Goal: Entertainment & Leisure: Browse casually

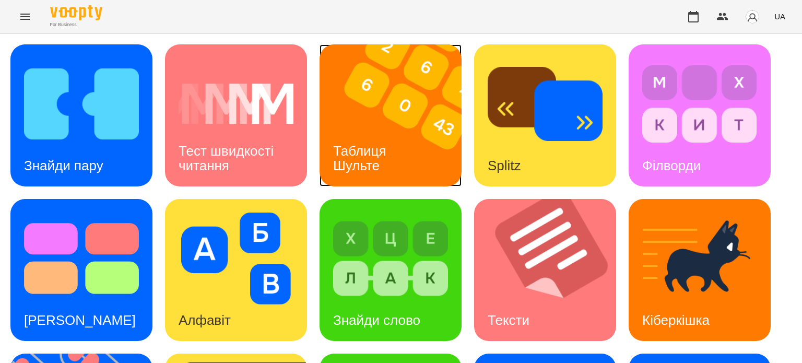
click at [365, 150] on h3 "Таблиця Шульте" at bounding box center [361, 158] width 57 height 30
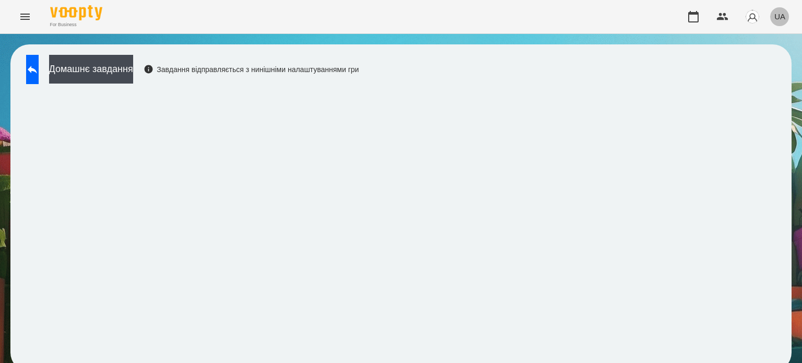
click at [783, 15] on span "UA" at bounding box center [780, 16] width 11 height 11
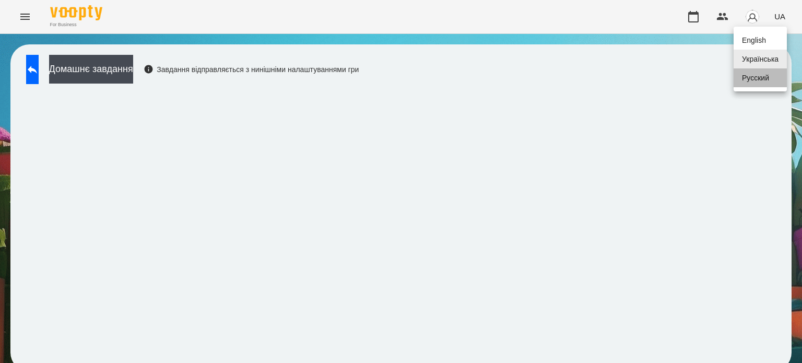
click at [756, 87] on div "Русский" at bounding box center [760, 77] width 53 height 19
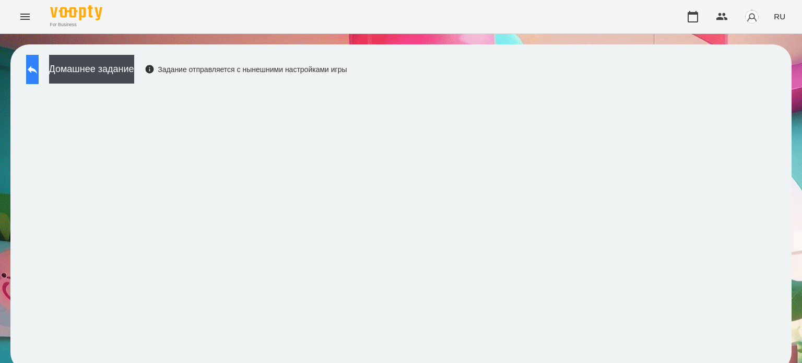
click at [39, 74] on icon at bounding box center [32, 69] width 13 height 13
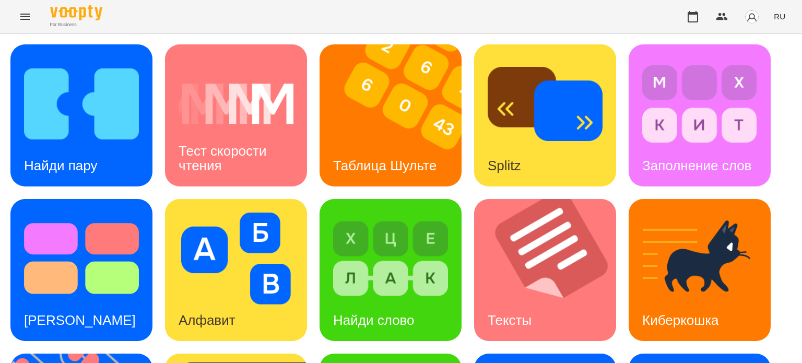
scroll to position [262, 0]
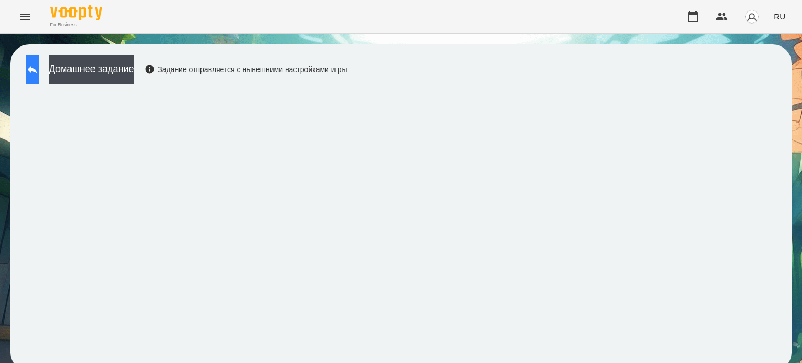
click at [38, 71] on icon at bounding box center [32, 69] width 13 height 13
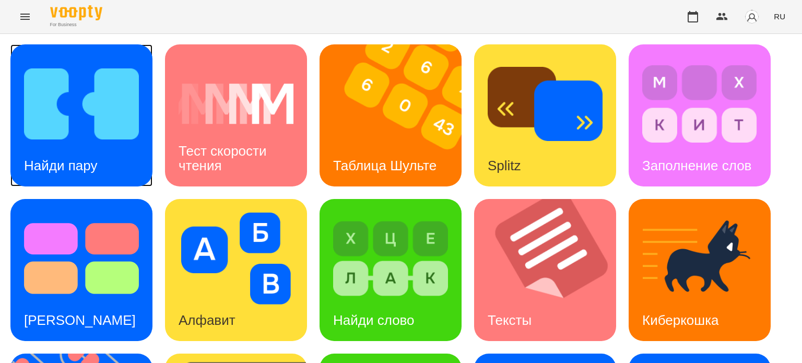
click at [94, 161] on h3 "Найди пару" at bounding box center [60, 166] width 73 height 16
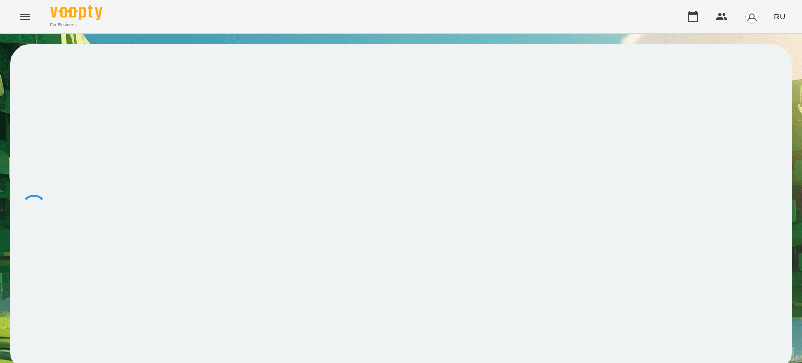
click at [94, 161] on div at bounding box center [401, 207] width 782 height 327
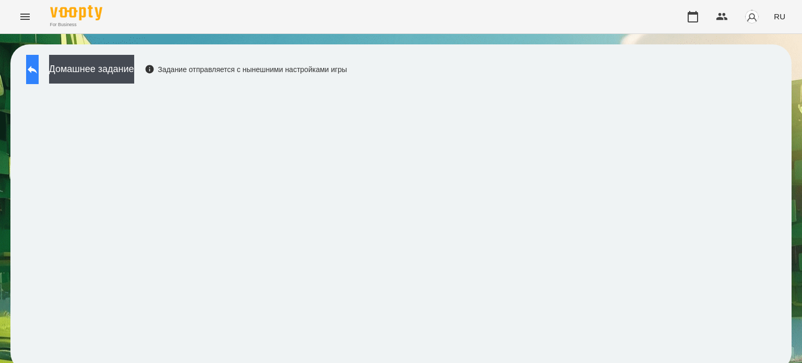
click at [39, 73] on icon at bounding box center [32, 69] width 13 height 13
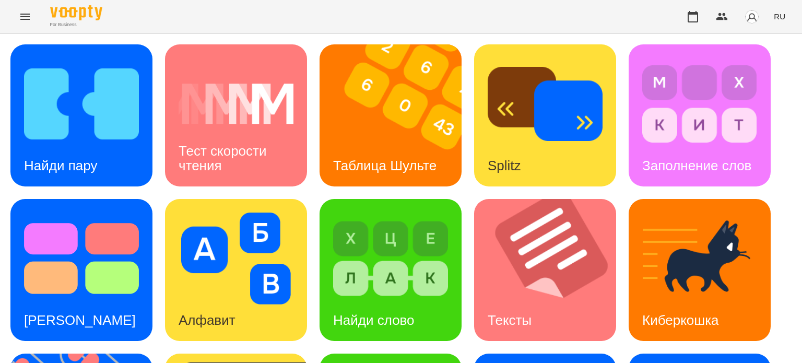
scroll to position [297, 0]
click at [701, 217] on div "Найди пару Тест скорости чтения Таблица Шульте Splitz Заполнение слов Тест Стру…" at bounding box center [401, 347] width 782 height 606
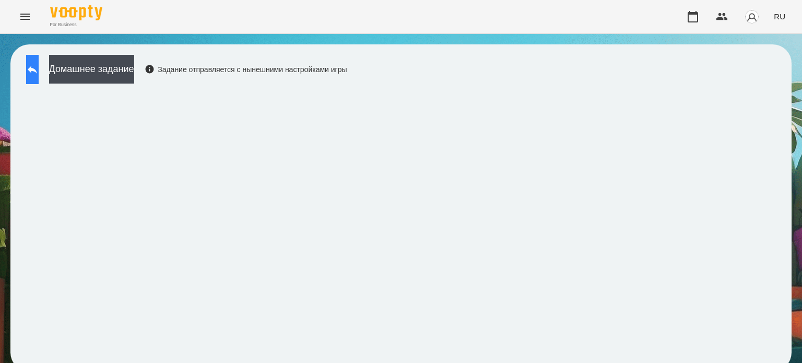
click at [37, 69] on icon at bounding box center [32, 70] width 9 height 8
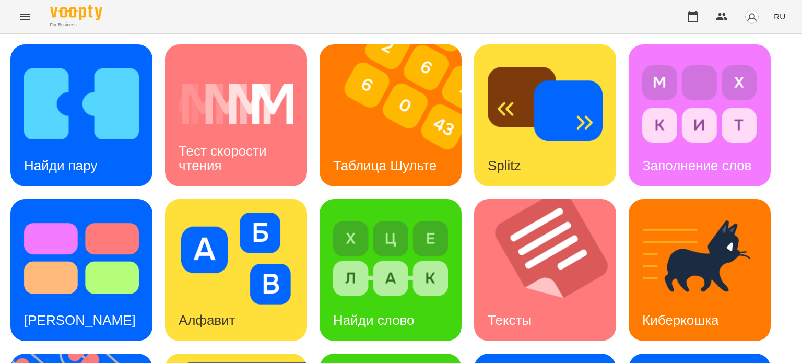
scroll to position [297, 0]
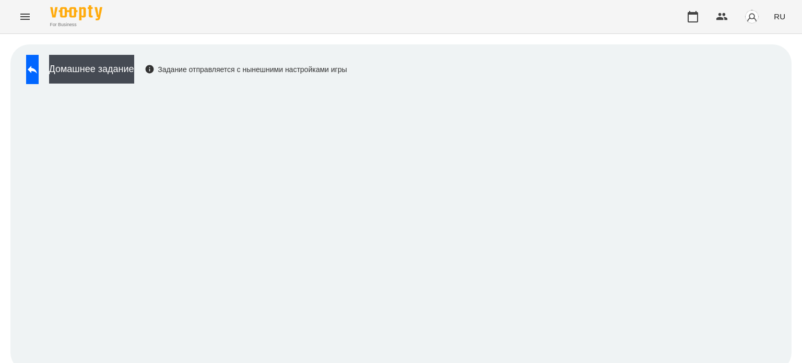
scroll to position [8, 0]
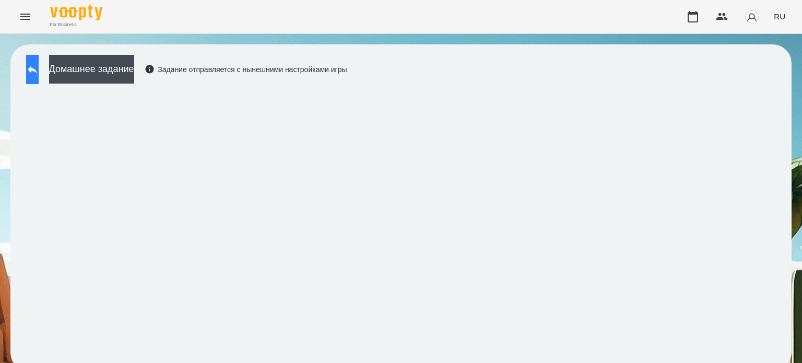
click at [39, 60] on button at bounding box center [32, 69] width 13 height 29
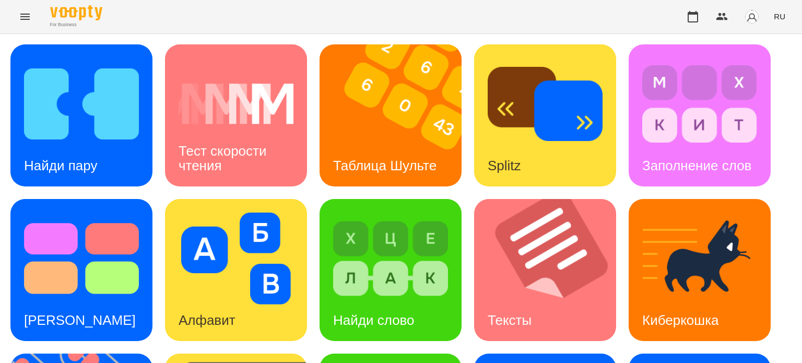
scroll to position [297, 0]
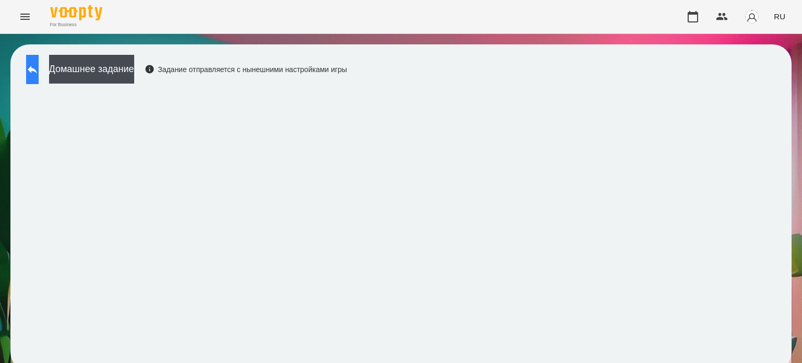
click at [36, 68] on button at bounding box center [32, 69] width 13 height 29
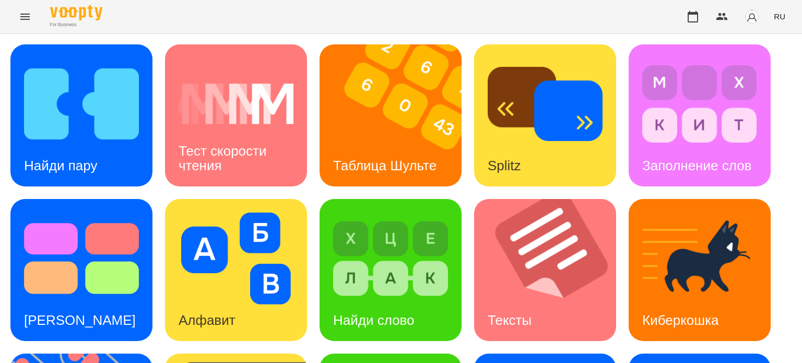
scroll to position [297, 0]
